Goal: Navigation & Orientation: Understand site structure

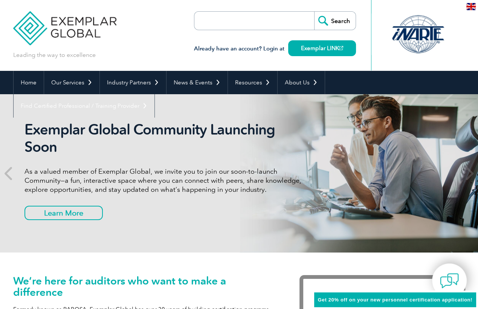
click at [470, 7] on img at bounding box center [471, 6] width 9 height 7
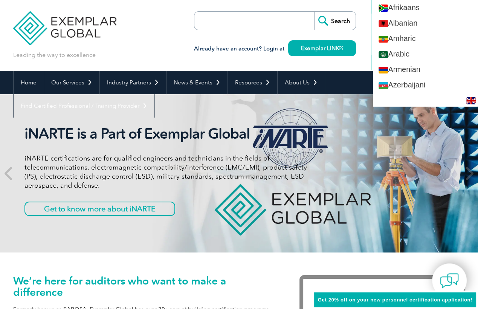
click at [474, 101] on img at bounding box center [471, 100] width 9 height 7
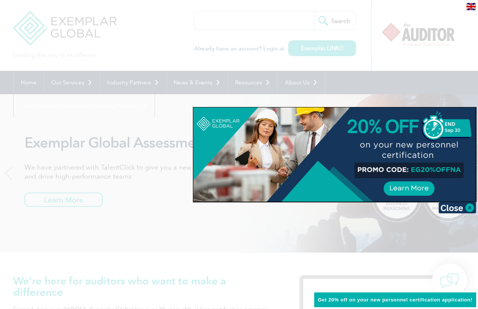
click at [469, 8] on img at bounding box center [471, 6] width 9 height 7
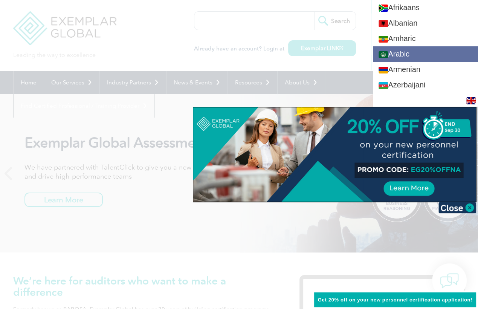
click at [442, 58] on link "Arabic" at bounding box center [425, 53] width 105 height 15
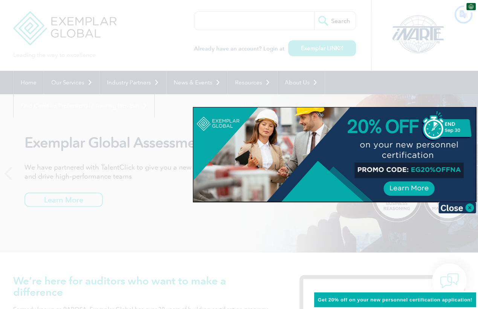
type input "يبحث"
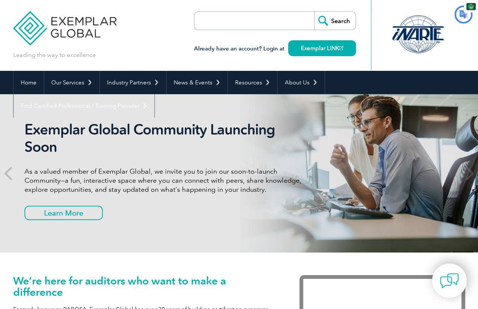
type input "يبحث"
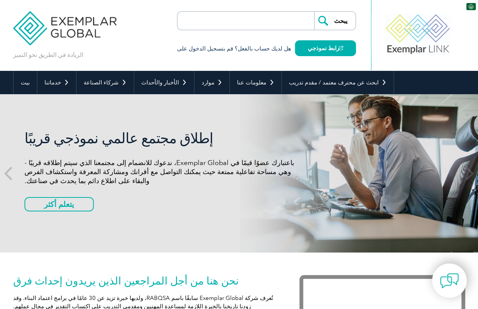
click at [475, 6] on img at bounding box center [471, 6] width 9 height 7
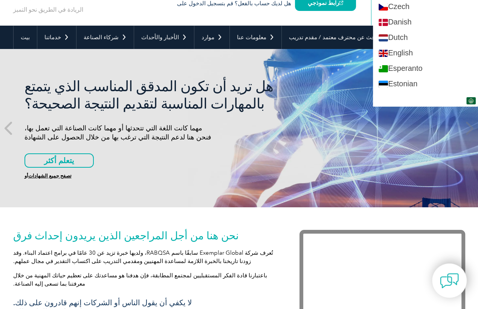
scroll to position [280, 0]
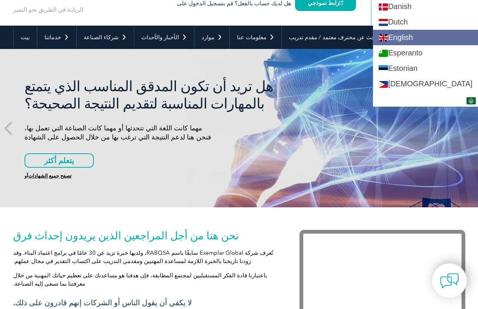
click at [417, 34] on link "English" at bounding box center [425, 37] width 105 height 15
type input "Search"
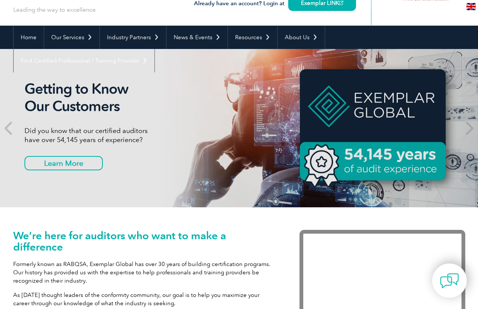
click at [473, 6] on img at bounding box center [471, 6] width 9 height 7
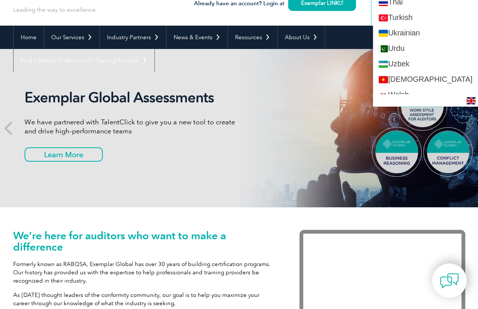
scroll to position [1435, 0]
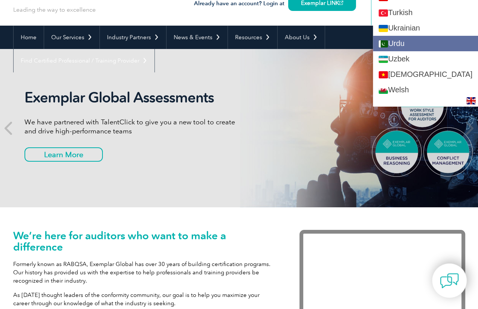
click at [388, 40] on img at bounding box center [383, 43] width 9 height 7
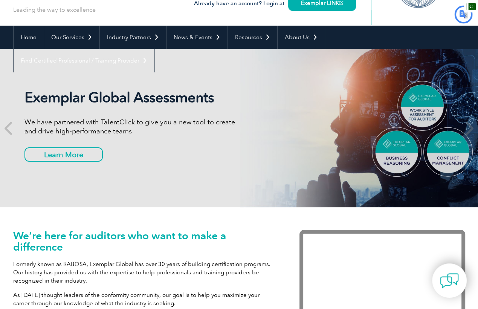
type input "تلاش کریں۔"
